Goal: Task Accomplishment & Management: Use online tool/utility

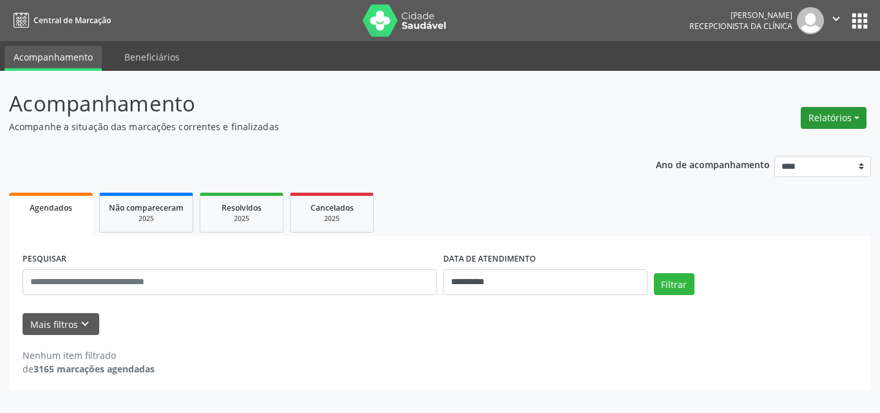
click at [810, 126] on button "Relatórios" at bounding box center [834, 118] width 66 height 22
click at [781, 148] on link "Agendamentos" at bounding box center [798, 146] width 139 height 18
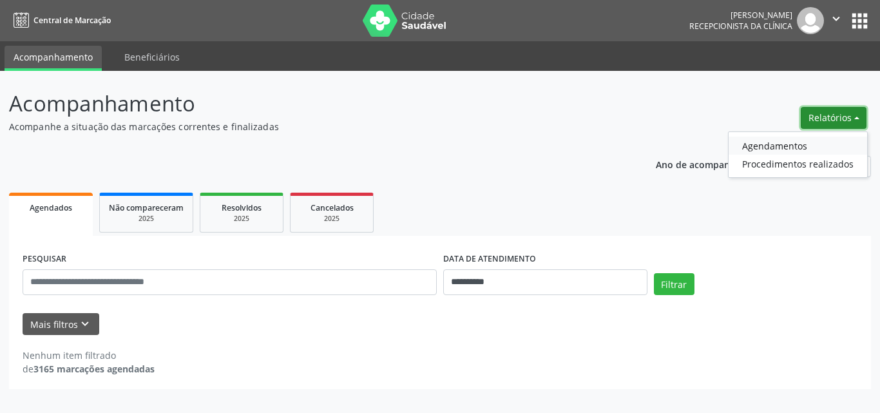
select select "*"
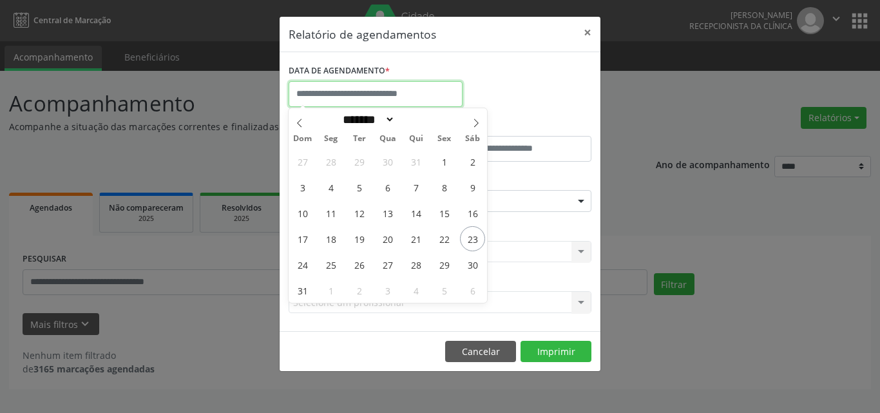
click at [347, 91] on input "text" at bounding box center [376, 94] width 174 height 26
drag, startPoint x: 468, startPoint y: 240, endPoint x: 242, endPoint y: 273, distance: 228.6
click at [466, 240] on span "23" at bounding box center [472, 238] width 25 height 25
type input "**********"
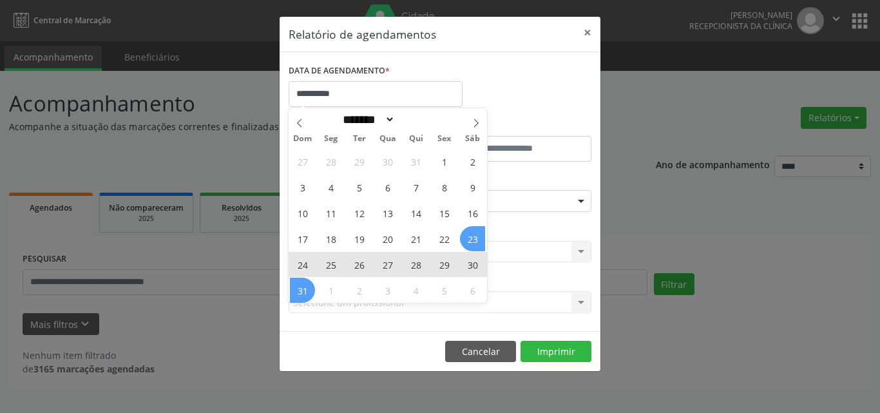
click at [311, 285] on span "31" at bounding box center [302, 290] width 25 height 25
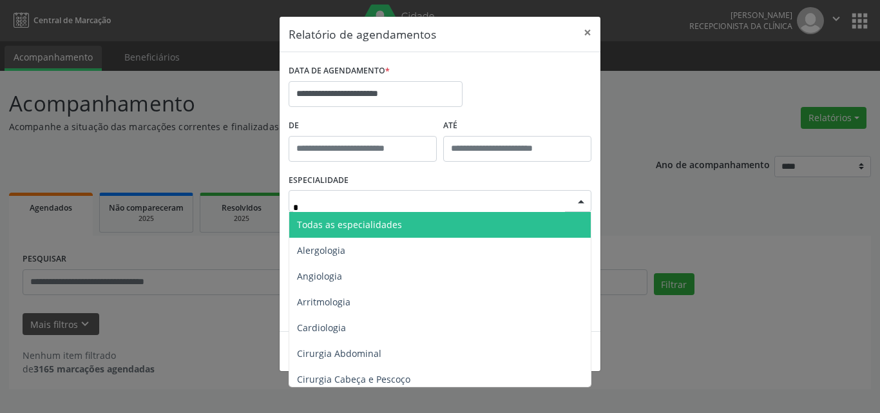
type input "**"
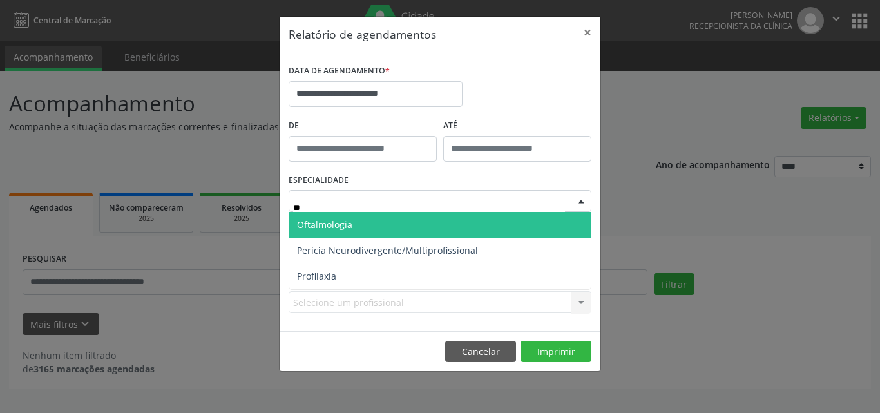
click at [314, 227] on span "Oftalmologia" at bounding box center [324, 224] width 55 height 12
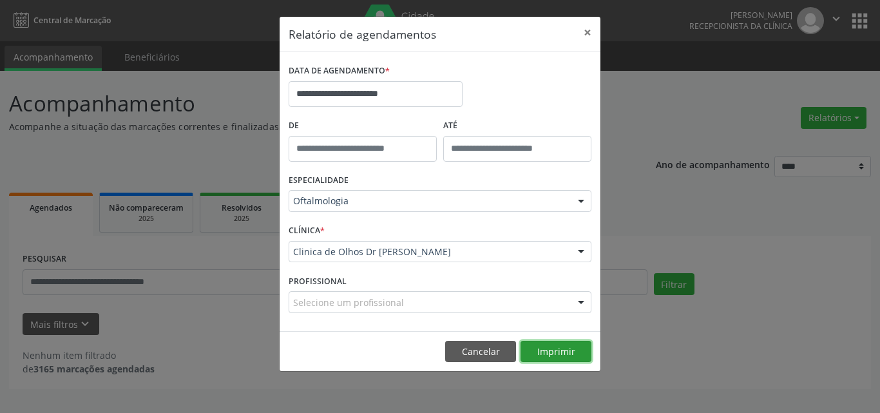
click at [555, 352] on button "Imprimir" at bounding box center [556, 352] width 71 height 22
